Goal: Information Seeking & Learning: Learn about a topic

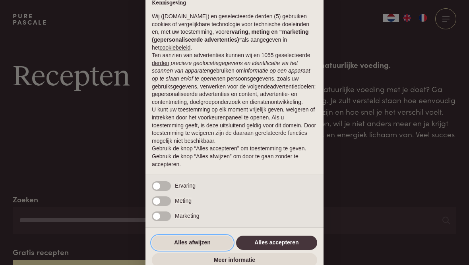
click at [204, 245] on button "Alles afwijzen" at bounding box center [192, 243] width 81 height 14
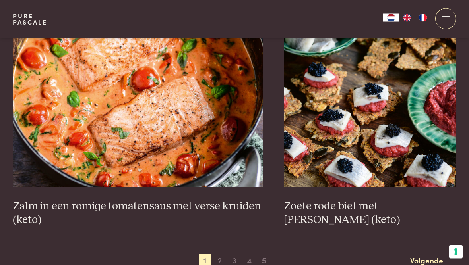
scroll to position [1357, 0]
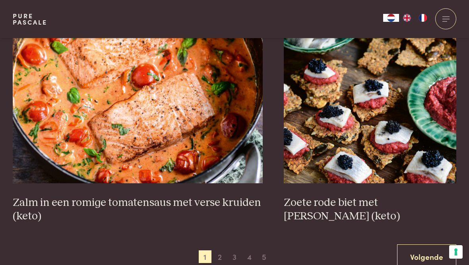
click at [436, 245] on link "Volgende" at bounding box center [426, 257] width 59 height 25
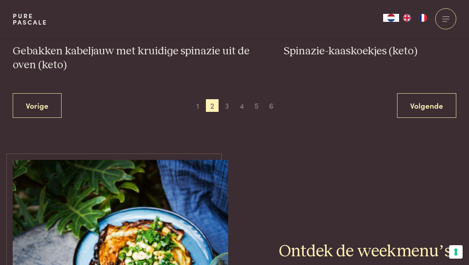
scroll to position [1527, 0]
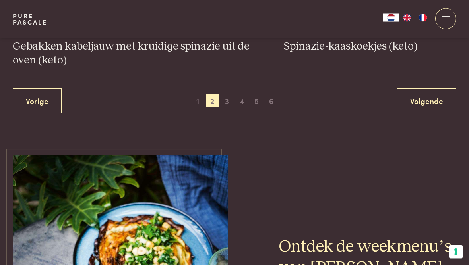
click at [440, 98] on link "Volgende" at bounding box center [426, 101] width 59 height 25
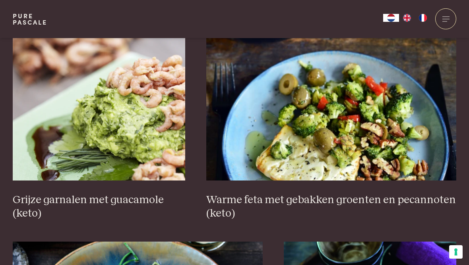
scroll to position [1210, 0]
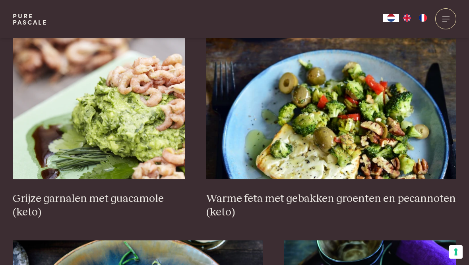
click at [438, 192] on h3 "Warme feta met gebakken groenten en pecannoten (keto)" at bounding box center [331, 205] width 250 height 27
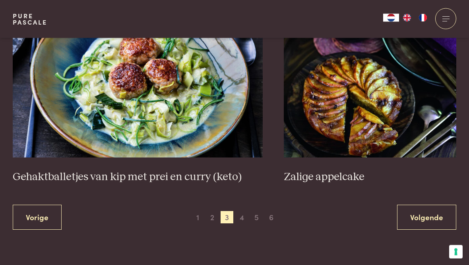
click at [248, 212] on span "4" at bounding box center [241, 218] width 13 height 13
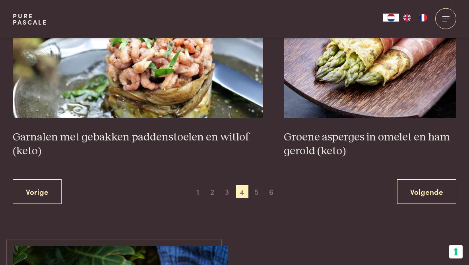
scroll to position [1482, 0]
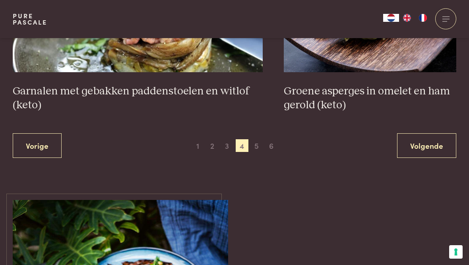
click at [415, 140] on link "Volgende" at bounding box center [426, 145] width 59 height 25
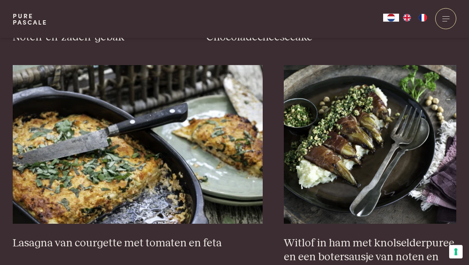
scroll to position [698, 0]
click at [168, 197] on img at bounding box center [138, 144] width 250 height 159
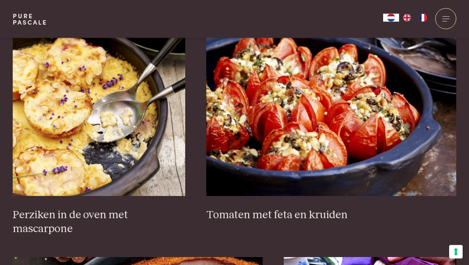
scroll to position [1167, 0]
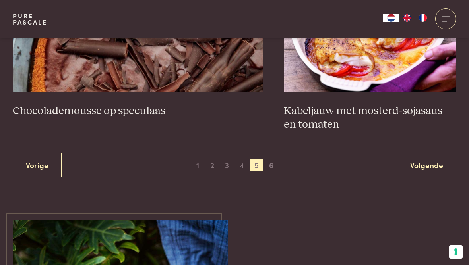
click at [442, 162] on link "Volgende" at bounding box center [426, 165] width 59 height 25
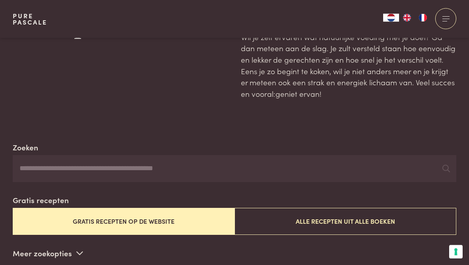
scroll to position [40, 0]
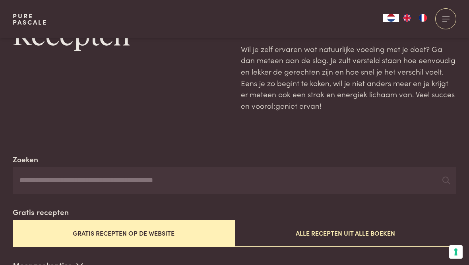
click at [447, 19] on div at bounding box center [445, 18] width 21 height 21
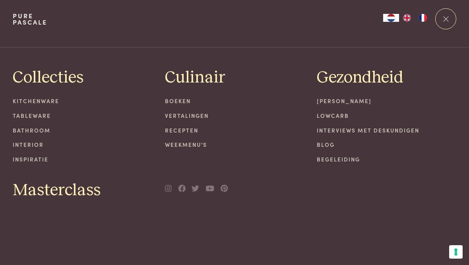
click at [195, 129] on link "Recepten" at bounding box center [234, 130] width 139 height 8
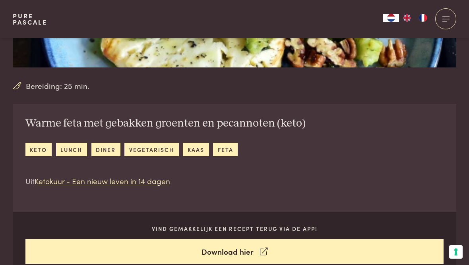
scroll to position [249, 0]
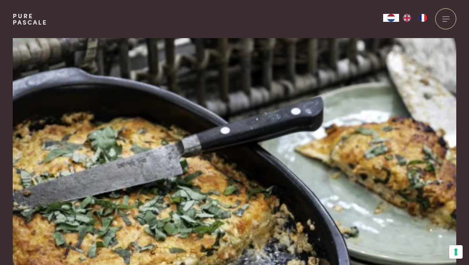
click at [139, 141] on img at bounding box center [234, 171] width 443 height 266
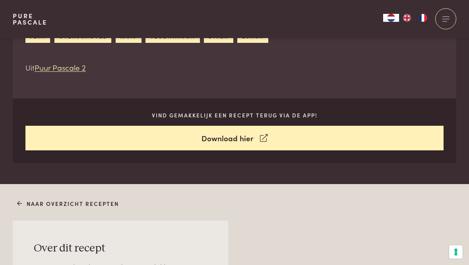
scroll to position [347, 0]
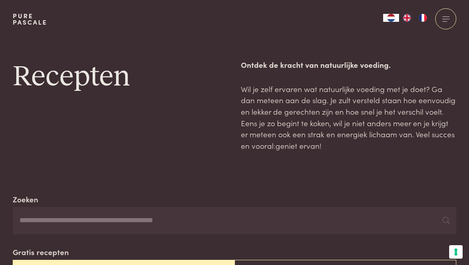
click at [116, 221] on input "Zoeken" at bounding box center [234, 220] width 443 height 27
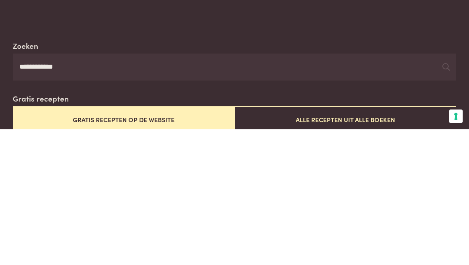
scroll to position [154, 0]
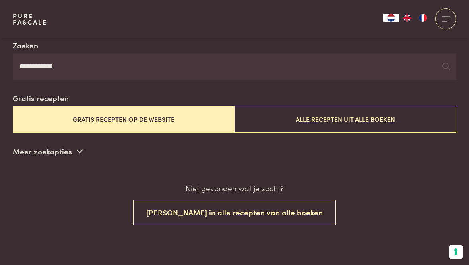
click at [139, 119] on button "Gratis recepten op de website" at bounding box center [124, 119] width 222 height 27
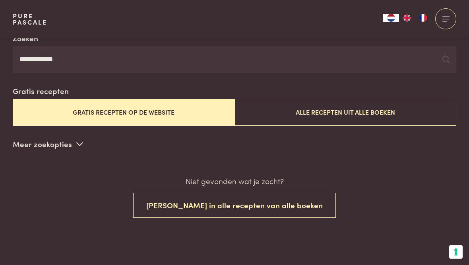
scroll to position [162, 0]
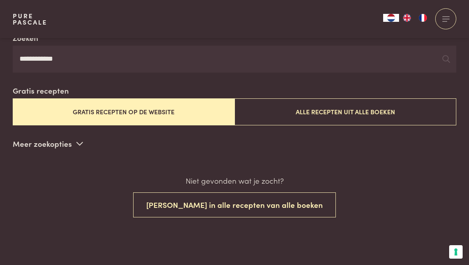
click at [80, 56] on input "**********" at bounding box center [234, 59] width 443 height 27
type input "*"
click at [448, 58] on icon at bounding box center [446, 59] width 8 height 8
click at [189, 106] on button "Gratis recepten op de website" at bounding box center [124, 111] width 222 height 27
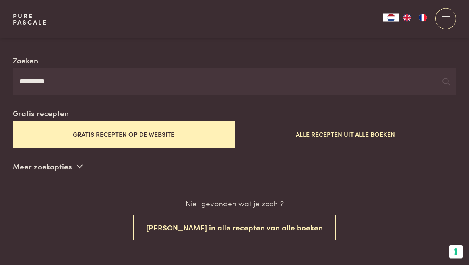
scroll to position [138, 0]
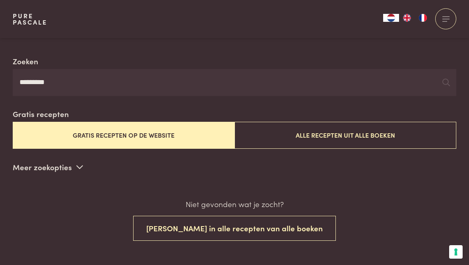
click at [85, 76] on input "********" at bounding box center [234, 82] width 443 height 27
type input "*"
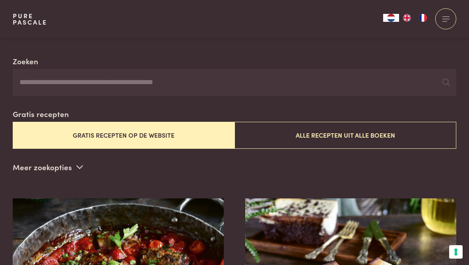
click at [78, 164] on icon at bounding box center [79, 167] width 7 height 8
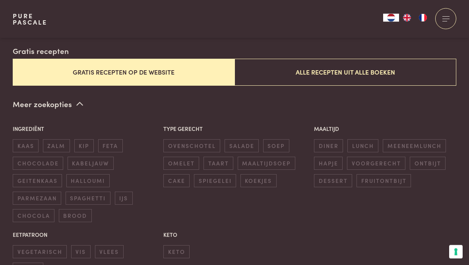
scroll to position [203, 0]
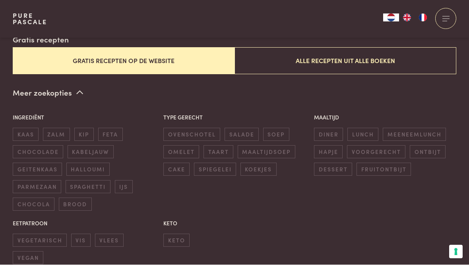
click at [59, 236] on span "vegetarisch" at bounding box center [40, 240] width 54 height 13
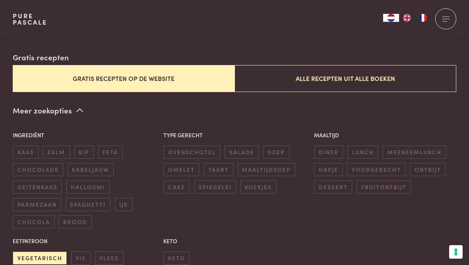
scroll to position [192, 0]
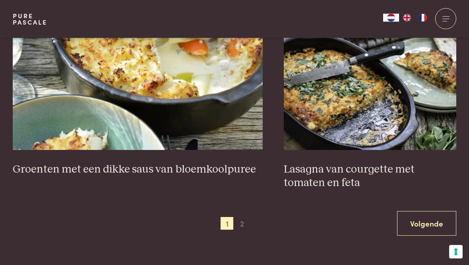
click at [446, 212] on link "Volgende" at bounding box center [426, 224] width 59 height 25
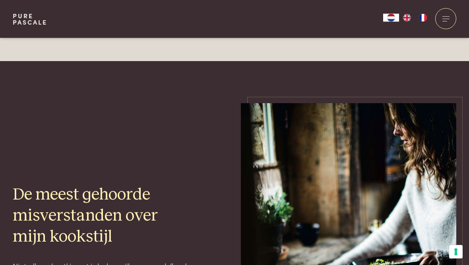
scroll to position [1685, 0]
